Goal: Information Seeking & Learning: Learn about a topic

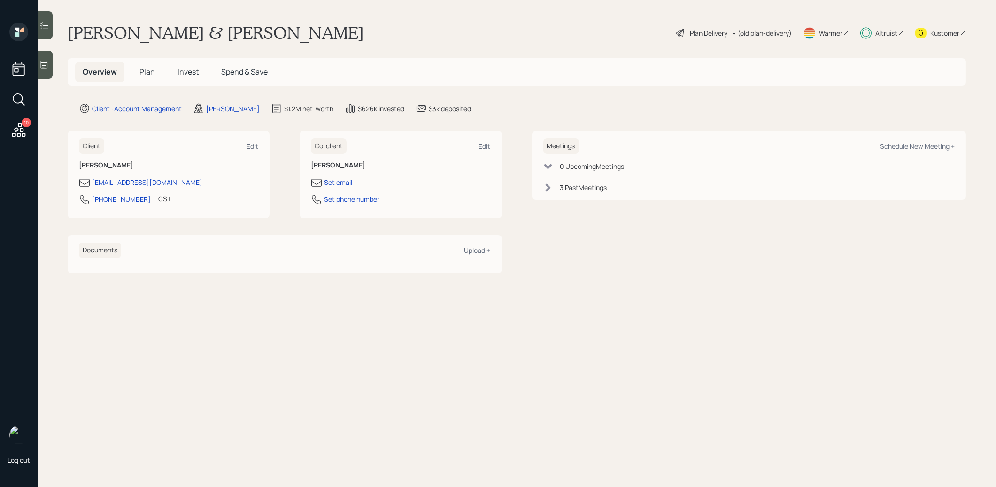
click at [188, 75] on span "Invest" at bounding box center [187, 72] width 21 height 10
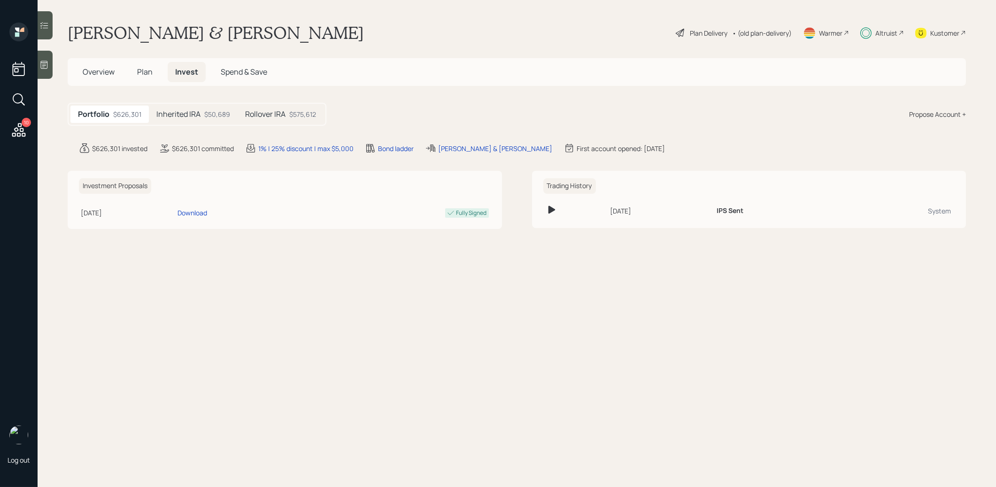
click at [275, 118] on h5 "Rollover IRA" at bounding box center [265, 114] width 40 height 9
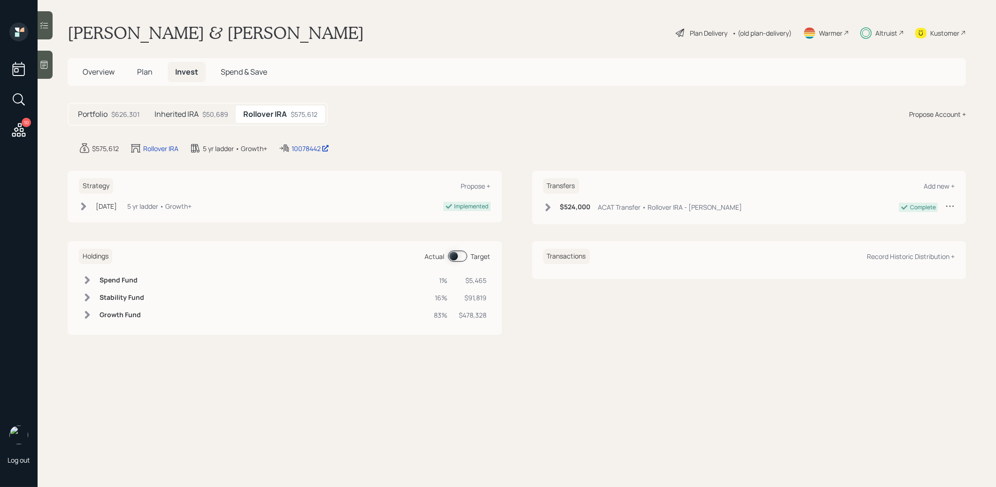
click at [170, 110] on h5 "Inherited IRA" at bounding box center [176, 114] width 44 height 9
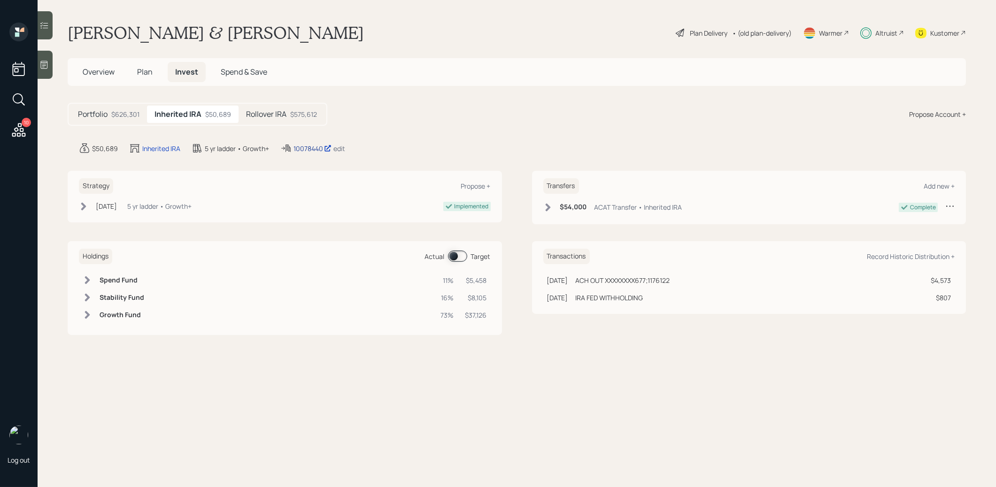
click at [314, 149] on div "10078440" at bounding box center [312, 149] width 38 height 10
